Goal: Task Accomplishment & Management: Use online tool/utility

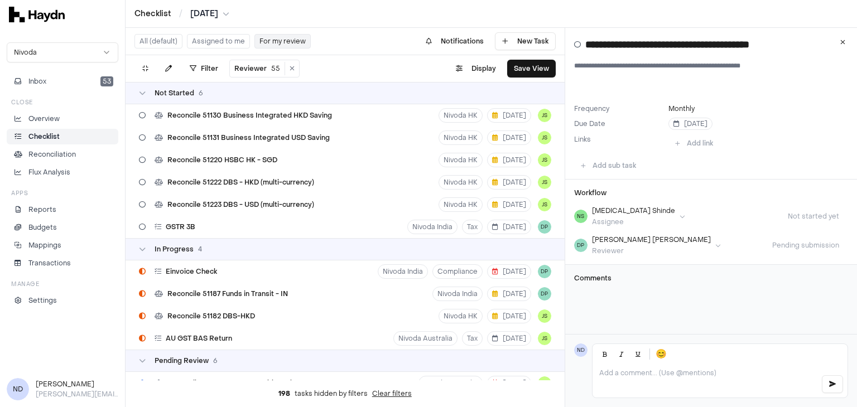
click at [158, 99] on div "Not Started 6" at bounding box center [345, 93] width 439 height 22
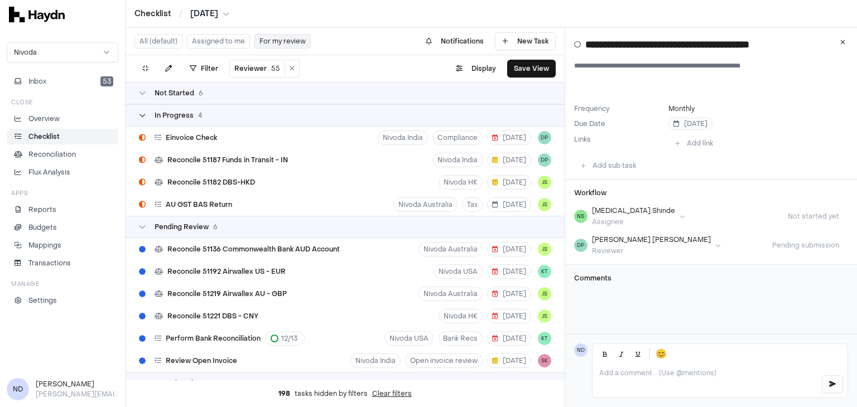
click at [165, 119] on span "In Progress" at bounding box center [174, 115] width 39 height 9
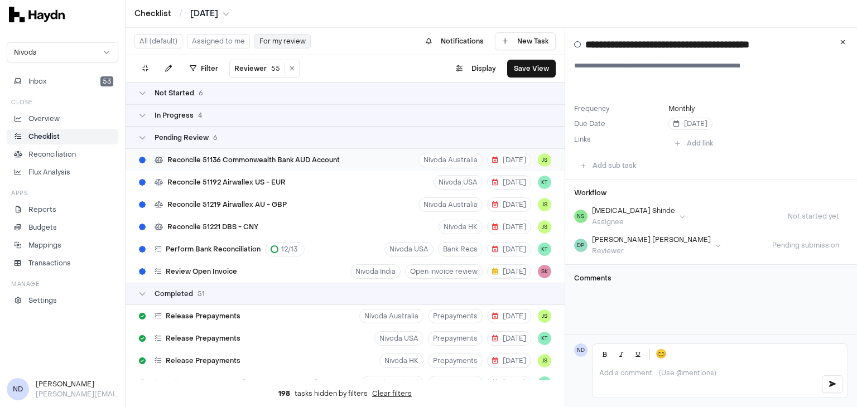
click at [219, 167] on div "Reconcile 51136 Commonwealth Bank AUD Account" at bounding box center [239, 160] width 210 height 21
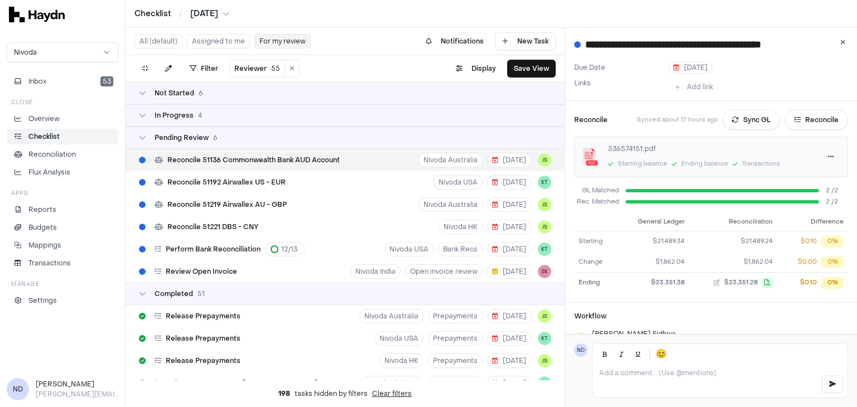
scroll to position [123, 0]
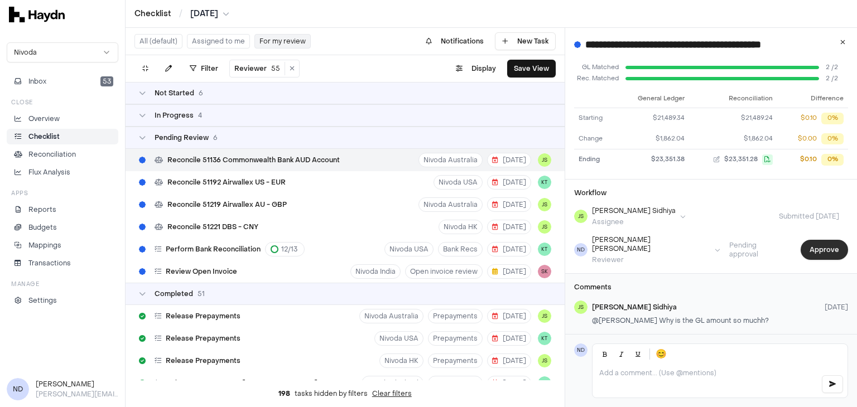
click at [826, 242] on button "Approve" at bounding box center [824, 250] width 47 height 20
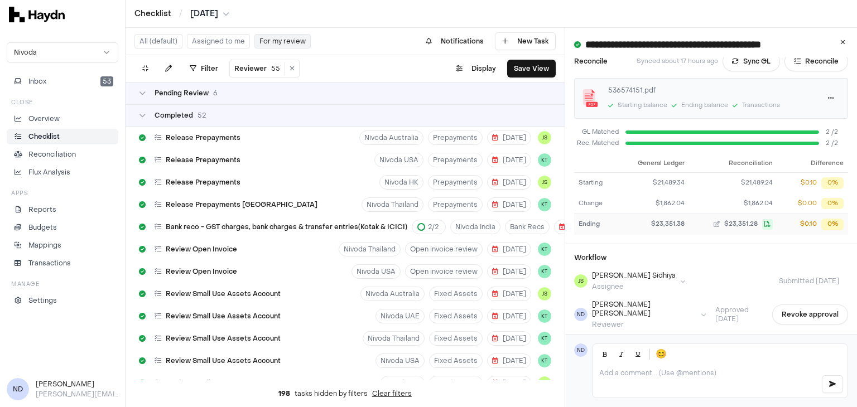
scroll to position [0, 0]
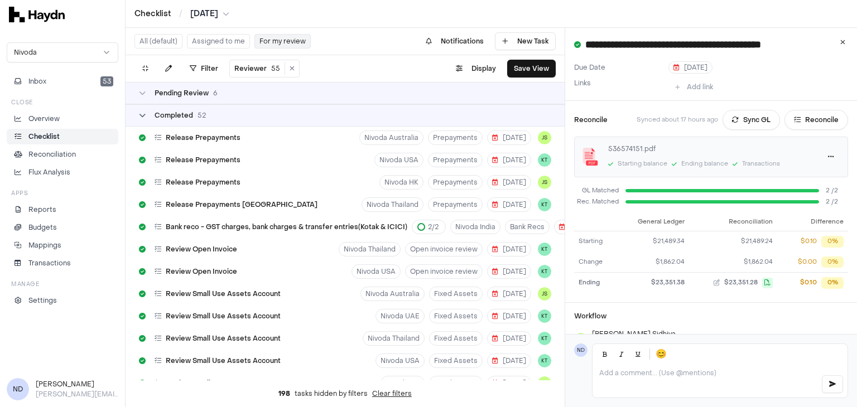
click at [148, 115] on div "Completed 52" at bounding box center [172, 115] width 67 height 9
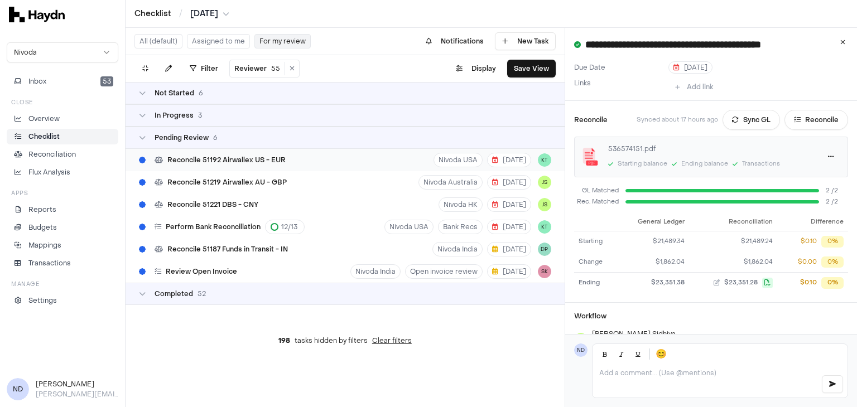
click at [259, 166] on div "Reconcile 51192 Airwallex US - EUR" at bounding box center [212, 160] width 156 height 21
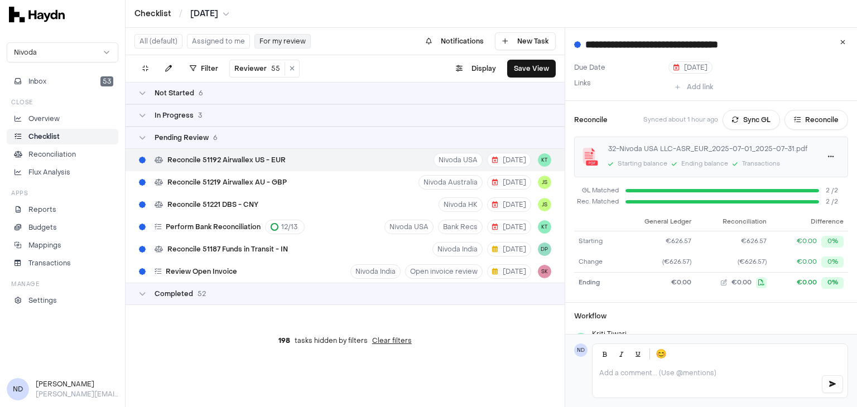
scroll to position [97, 0]
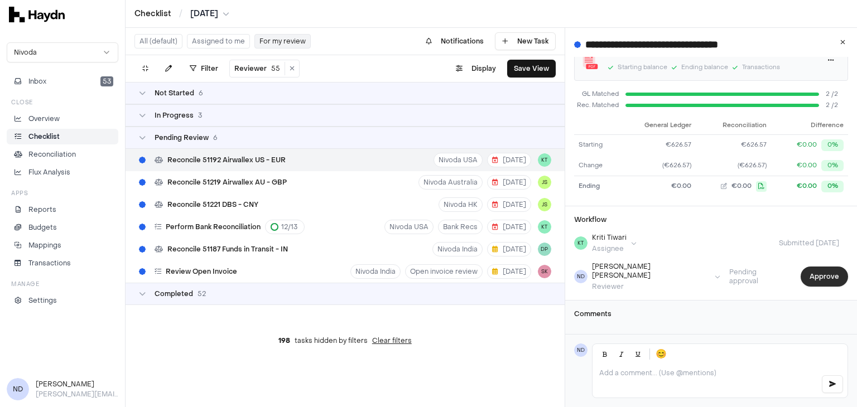
click at [807, 277] on button "Approve" at bounding box center [824, 277] width 47 height 20
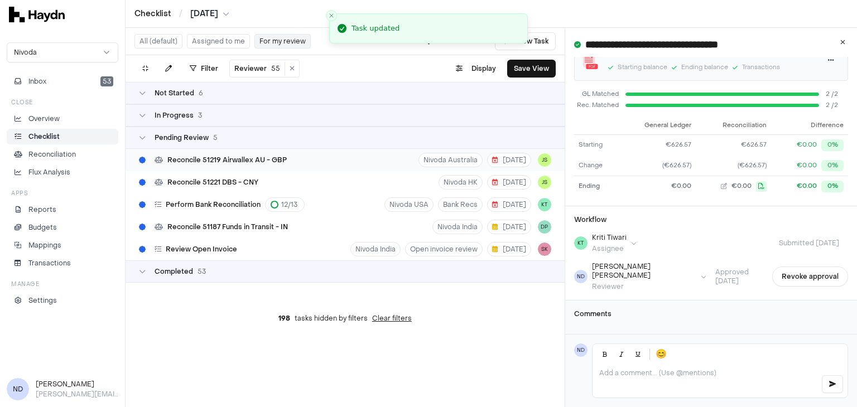
click at [209, 161] on span "Reconcile 51219 Airwallex AU - GBP" at bounding box center [226, 160] width 119 height 9
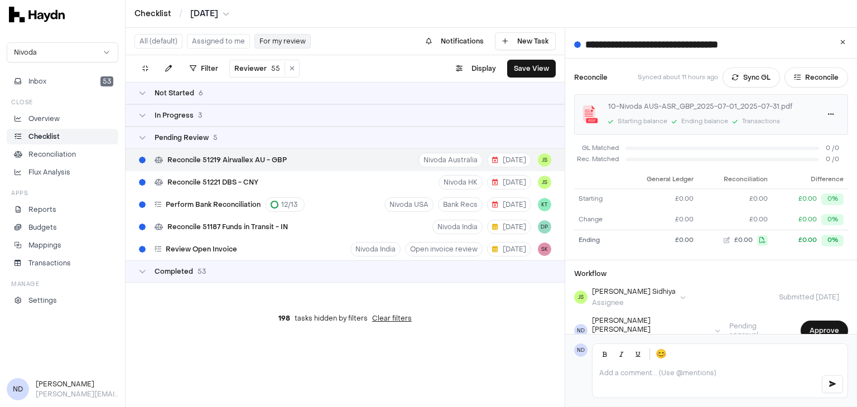
scroll to position [97, 0]
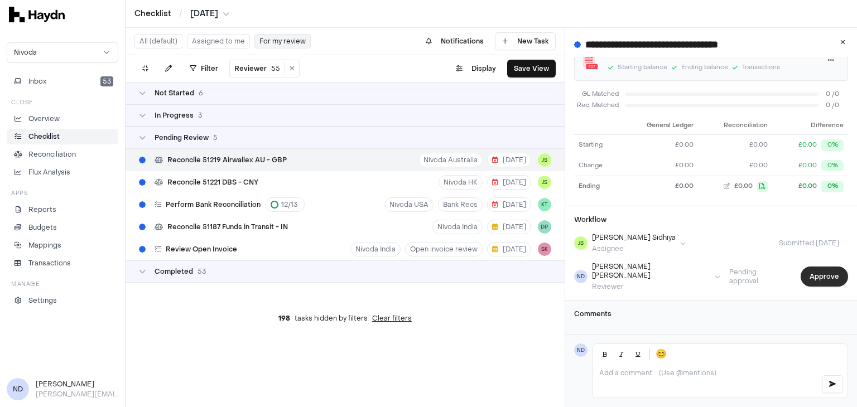
click at [817, 273] on button "Approve" at bounding box center [824, 277] width 47 height 20
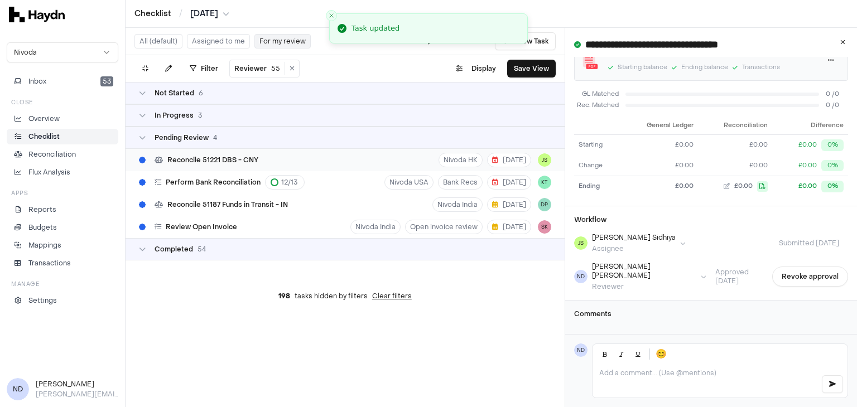
click at [290, 161] on div "Reconcile 51221 DBS - CNY Nivoda HK [DATE] JS" at bounding box center [345, 160] width 439 height 22
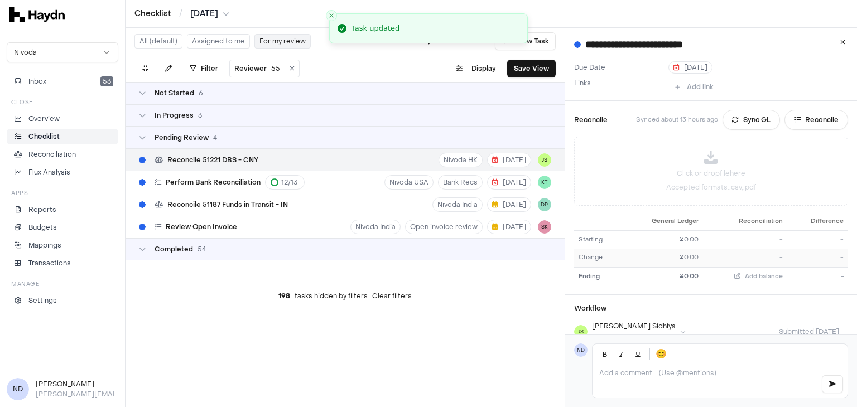
scroll to position [116, 0]
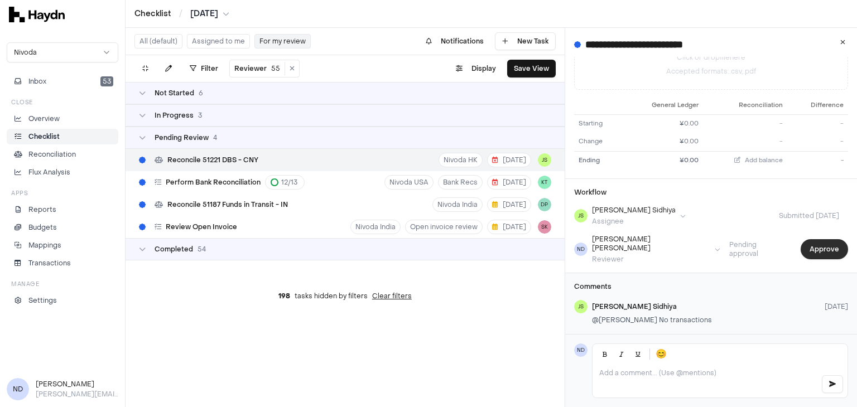
click at [812, 246] on button "Approve" at bounding box center [824, 249] width 47 height 20
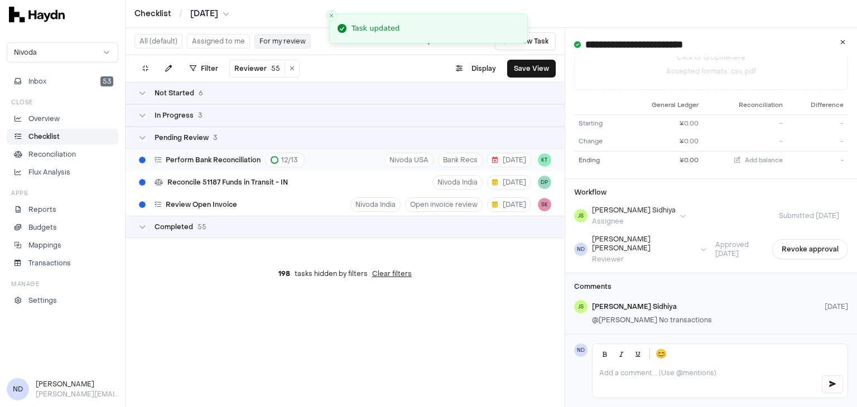
click at [244, 166] on div "Perform Bank Reconciliation 12 / 13" at bounding box center [230, 160] width 150 height 15
type input "**********"
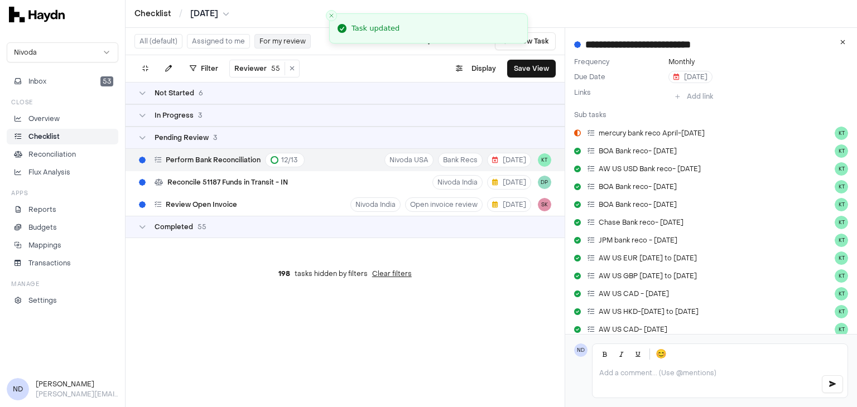
scroll to position [45, 0]
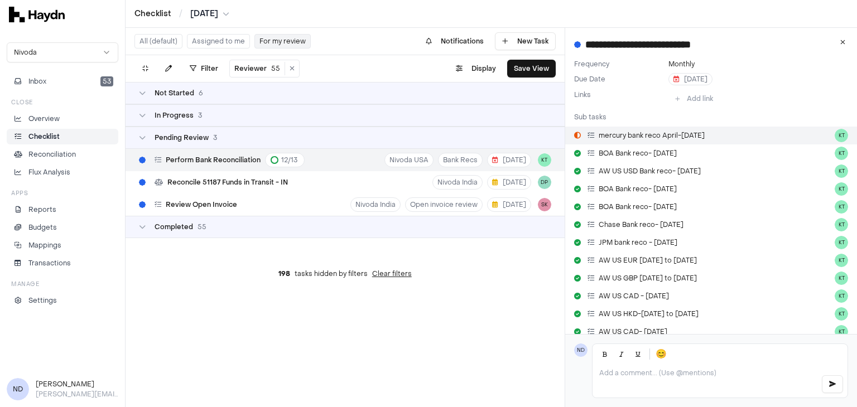
click at [640, 136] on span "mercury bank reco April-[DATE]" at bounding box center [652, 135] width 106 height 9
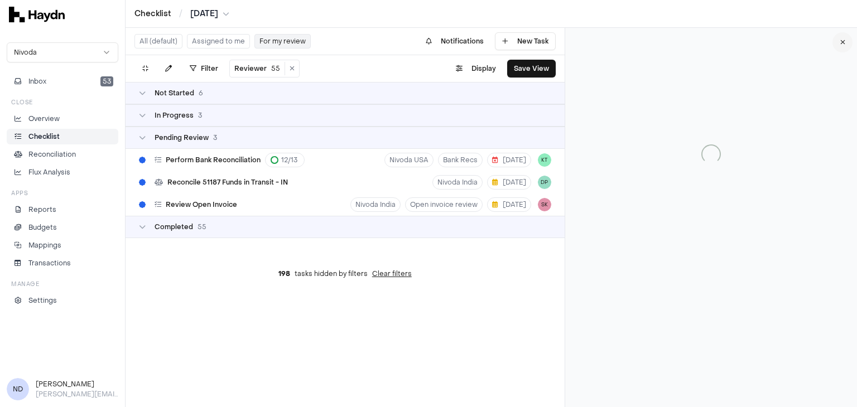
click at [844, 45] on icon at bounding box center [842, 42] width 5 height 7
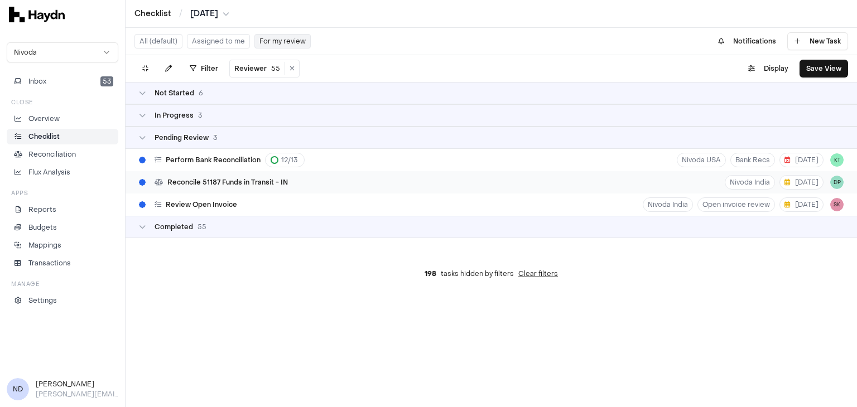
click at [355, 186] on div "Reconcile 51187 Funds in Transit - IN [GEOGRAPHIC_DATA] India [DATE] DP" at bounding box center [492, 182] width 732 height 22
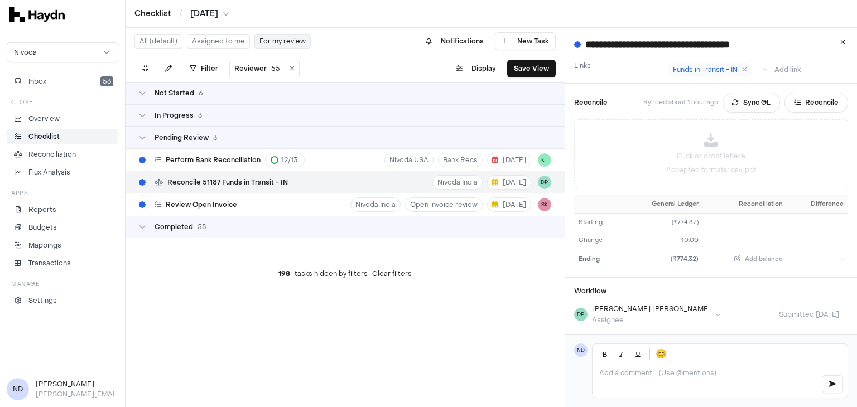
scroll to position [16, 0]
click at [735, 105] on button "Sync GL" at bounding box center [751, 104] width 57 height 20
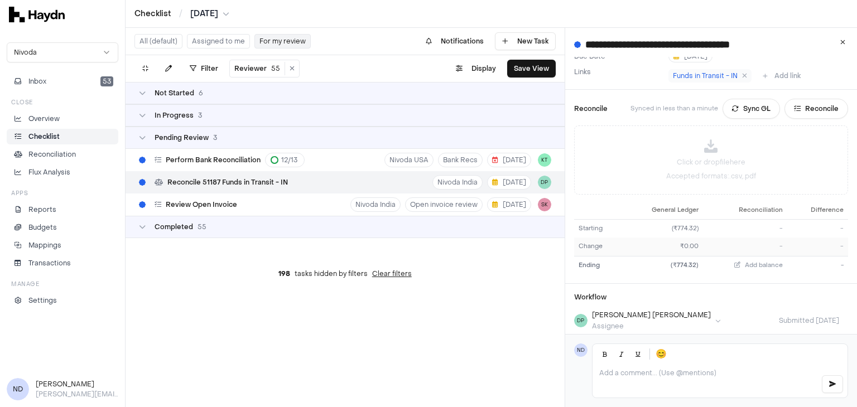
scroll to position [0, 0]
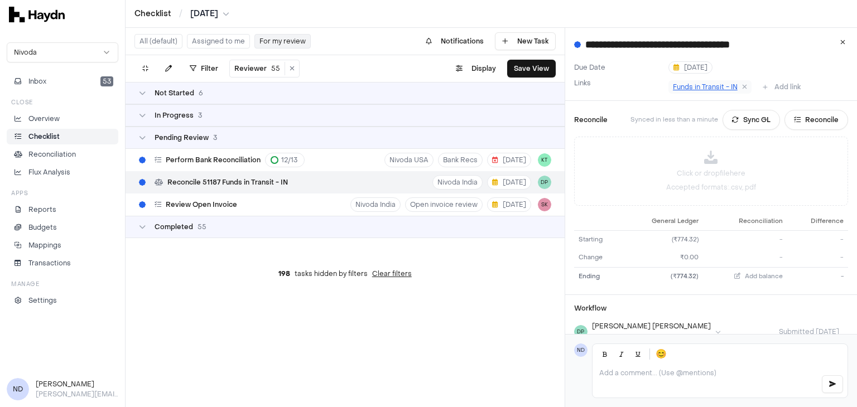
click at [696, 88] on span "Funds in Transit - IN" at bounding box center [705, 87] width 65 height 9
click at [730, 119] on button "Sync GL" at bounding box center [751, 120] width 57 height 20
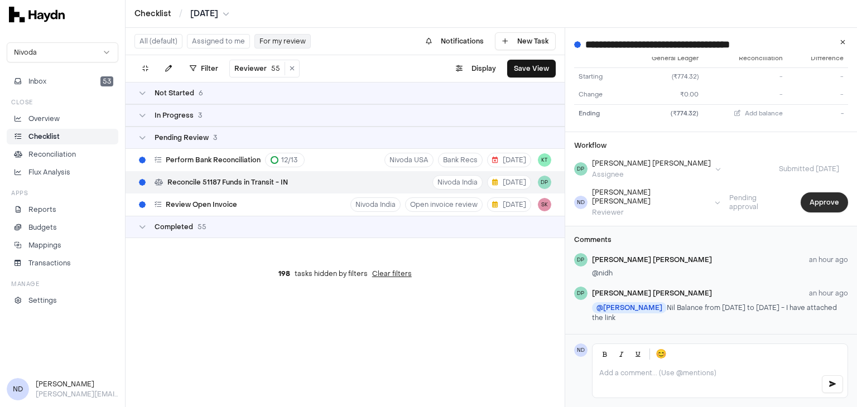
click at [812, 203] on button "Approve" at bounding box center [824, 203] width 47 height 20
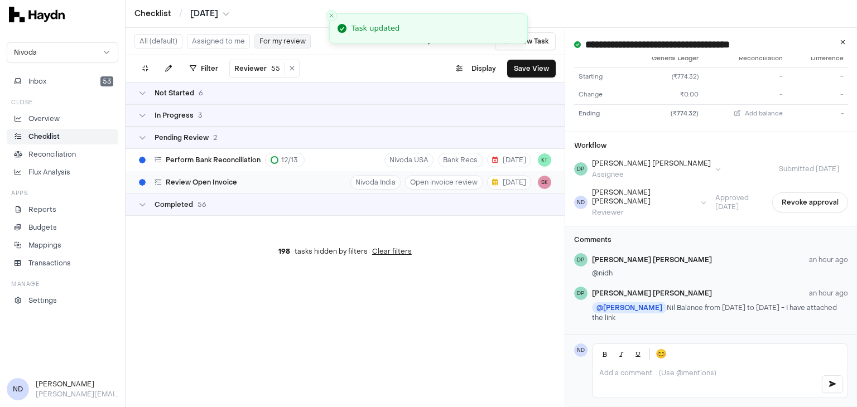
click at [241, 186] on div "Review Open Invoice Nivoda India Open invoice review [DATE] SK" at bounding box center [345, 182] width 439 height 22
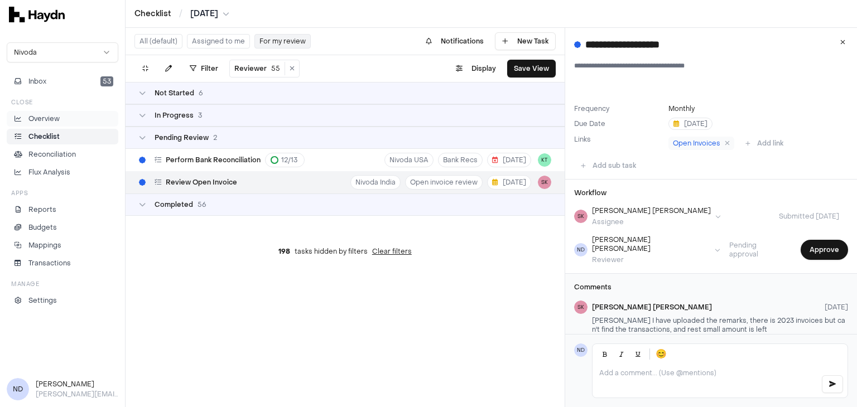
click at [37, 119] on p "Overview" at bounding box center [43, 119] width 31 height 10
